Goal: Navigation & Orientation: Go to known website

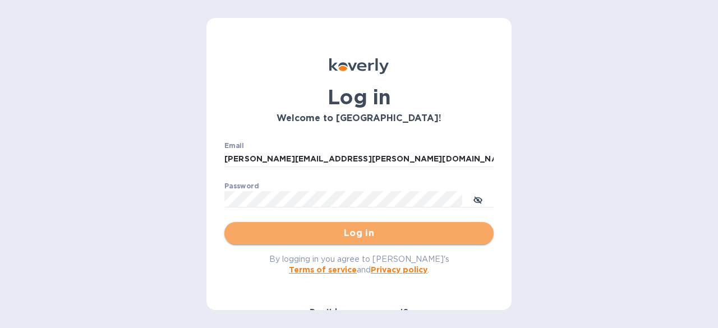
click at [359, 234] on span "Log in" at bounding box center [358, 233] width 251 height 13
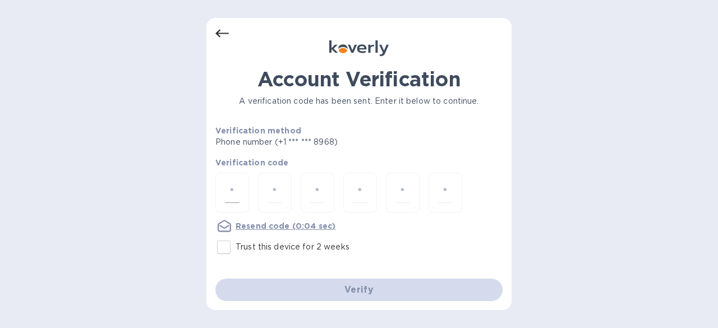
click at [231, 194] on input "number" at bounding box center [232, 192] width 15 height 21
type input "4"
type input "5"
type input "8"
type input "3"
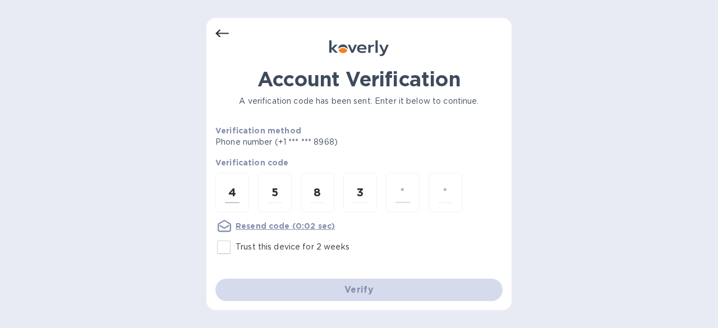
type input "0"
